Goal: Book appointment/travel/reservation

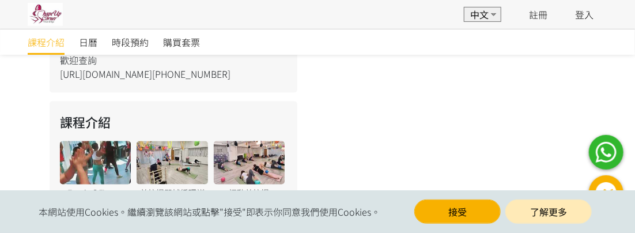
scroll to position [794, 0]
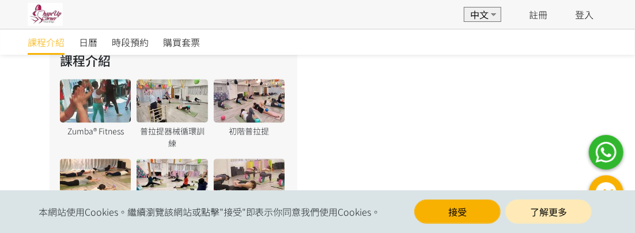
click at [92, 94] on div at bounding box center [95, 100] width 71 height 43
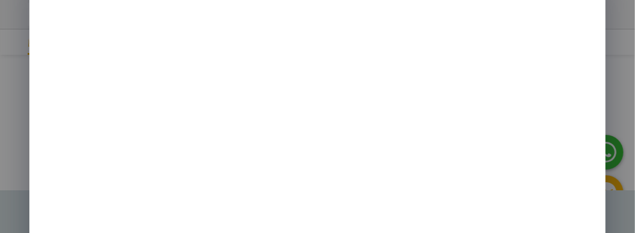
scroll to position [0, 0]
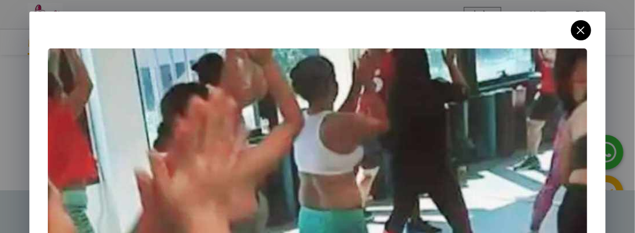
click at [578, 30] on icon at bounding box center [581, 30] width 20 height 14
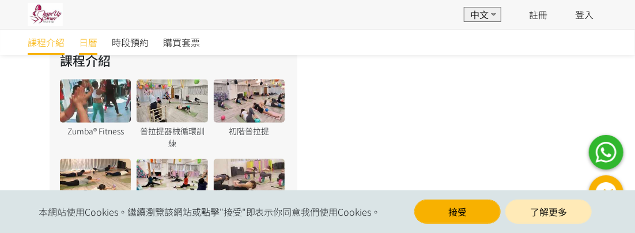
click at [85, 41] on span "日曆" at bounding box center [88, 42] width 18 height 14
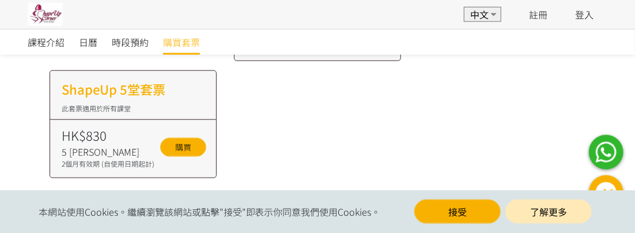
scroll to position [491, 0]
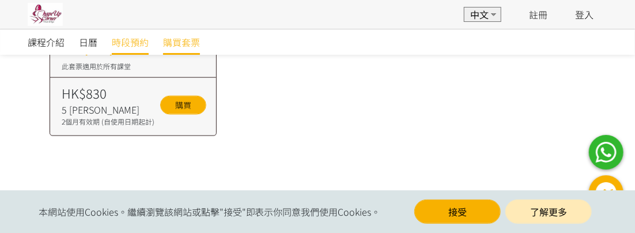
click at [127, 44] on span "時段預約" at bounding box center [130, 42] width 37 height 14
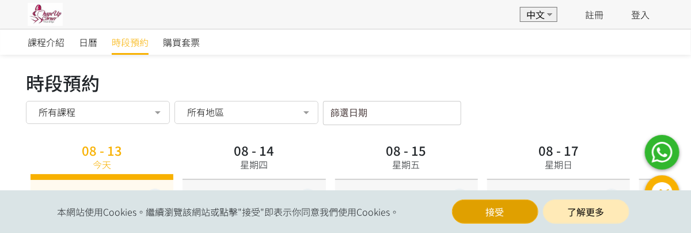
click at [491, 207] on button "接受" at bounding box center [495, 211] width 86 height 24
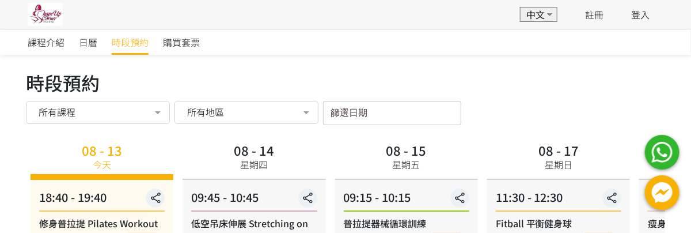
click at [261, 114] on div "所有地區" at bounding box center [247, 112] width 128 height 12
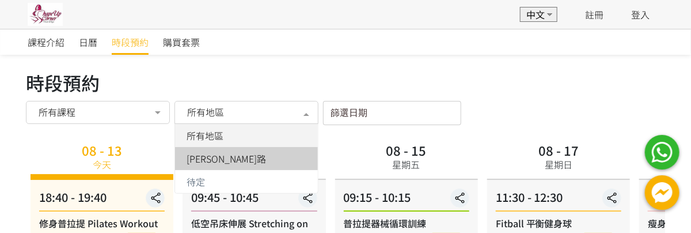
click at [232, 159] on span "[PERSON_NAME]路" at bounding box center [226, 158] width 79 height 9
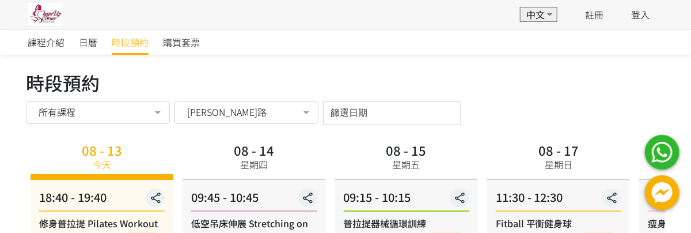
click at [377, 111] on input "篩選日期" at bounding box center [392, 113] width 138 height 24
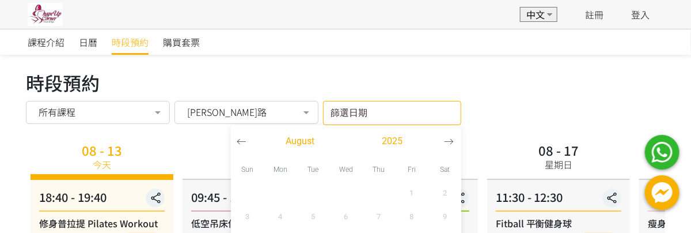
click at [504, 92] on div "時段預約" at bounding box center [345, 83] width 639 height 28
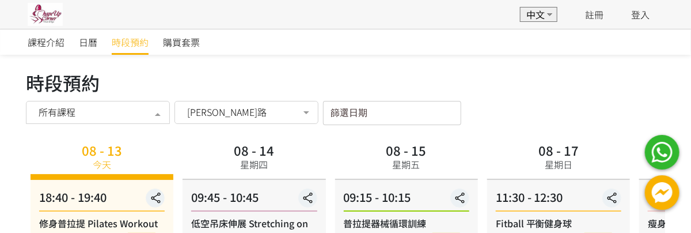
click at [130, 113] on div "所有課程" at bounding box center [98, 112] width 128 height 12
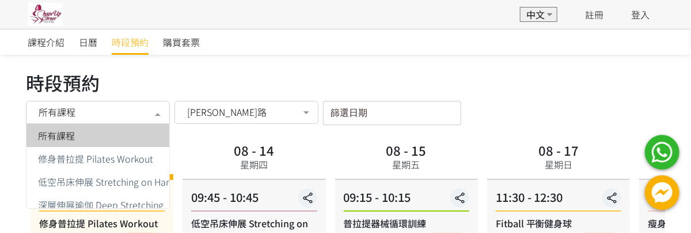
click at [560, 101] on div "時段預約 時段預約 所有課程 所有課程 修身普拉提 Pilates Workout 低空吊床伸展 Stretching on Hammock 深層伸展瑜伽 D…" at bounding box center [345, 97] width 639 height 56
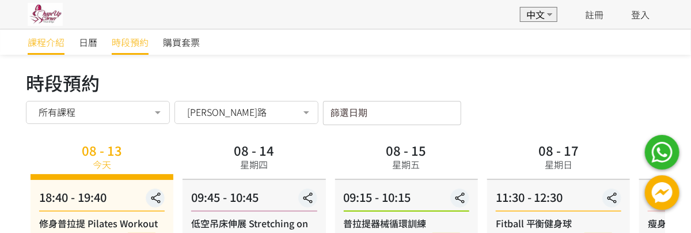
click at [53, 46] on span "課程介紹" at bounding box center [46, 42] width 37 height 14
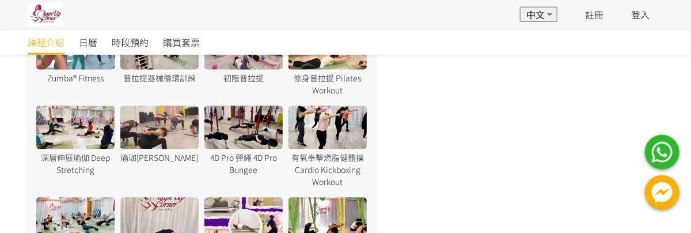
scroll to position [868, 0]
